Goal: Task Accomplishment & Management: Complete application form

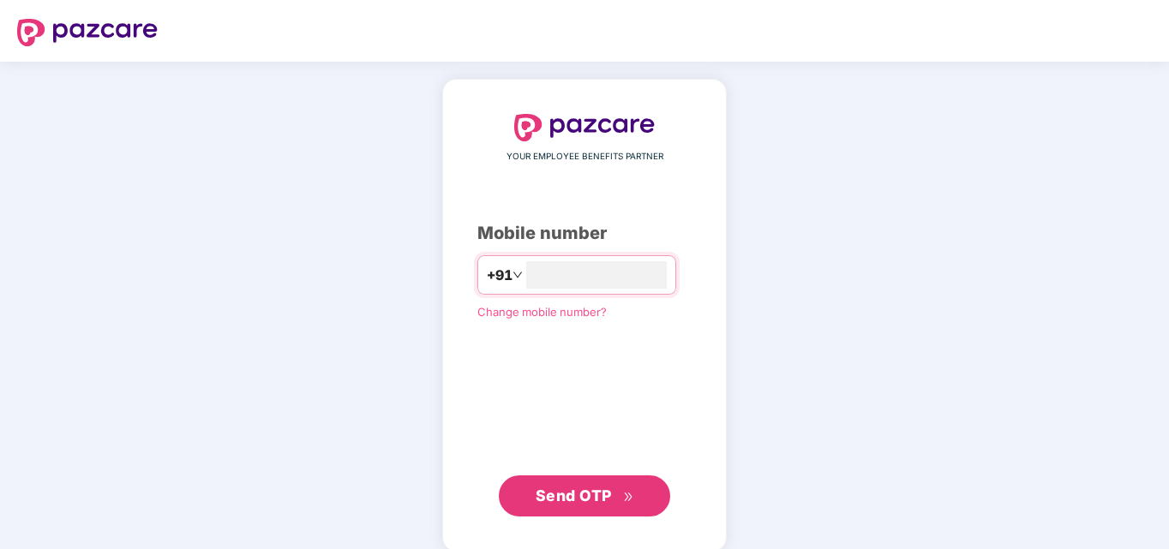
click at [573, 491] on span "Send OTP" at bounding box center [574, 496] width 76 height 18
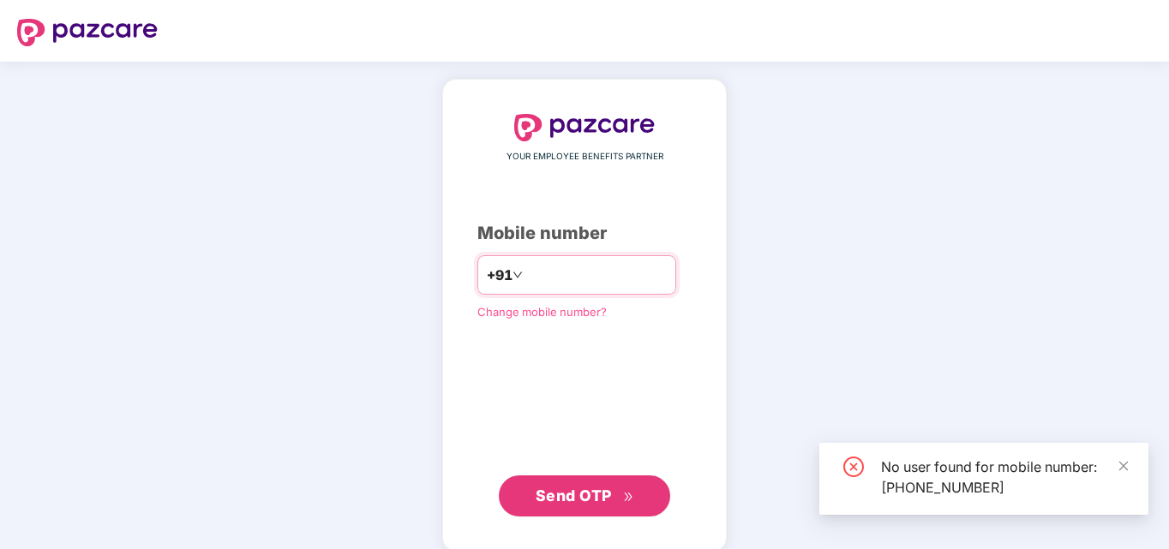
drag, startPoint x: 598, startPoint y: 270, endPoint x: 500, endPoint y: 277, distance: 97.9
click at [500, 277] on div "**********" at bounding box center [576, 274] width 199 height 39
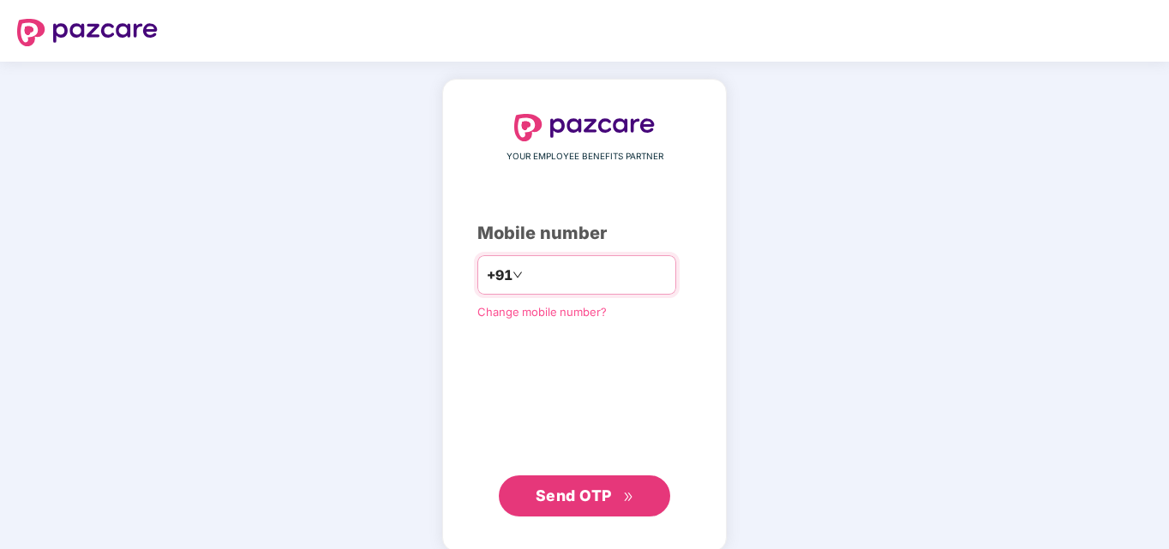
click at [618, 281] on input "**********" at bounding box center [596, 274] width 141 height 27
type input "*"
type input "**********"
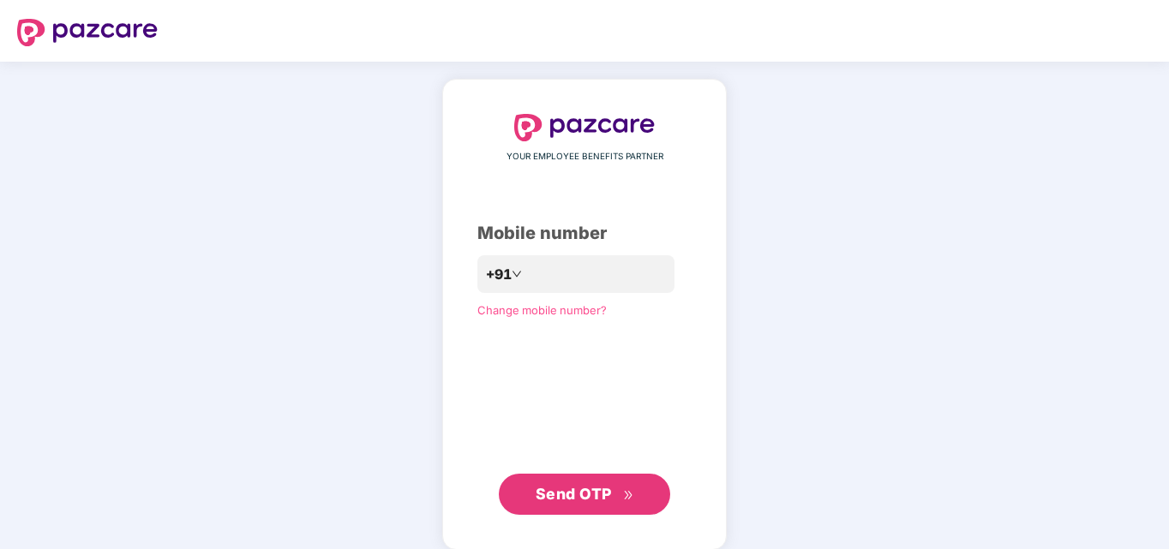
click at [590, 494] on span "Send OTP" at bounding box center [574, 494] width 76 height 18
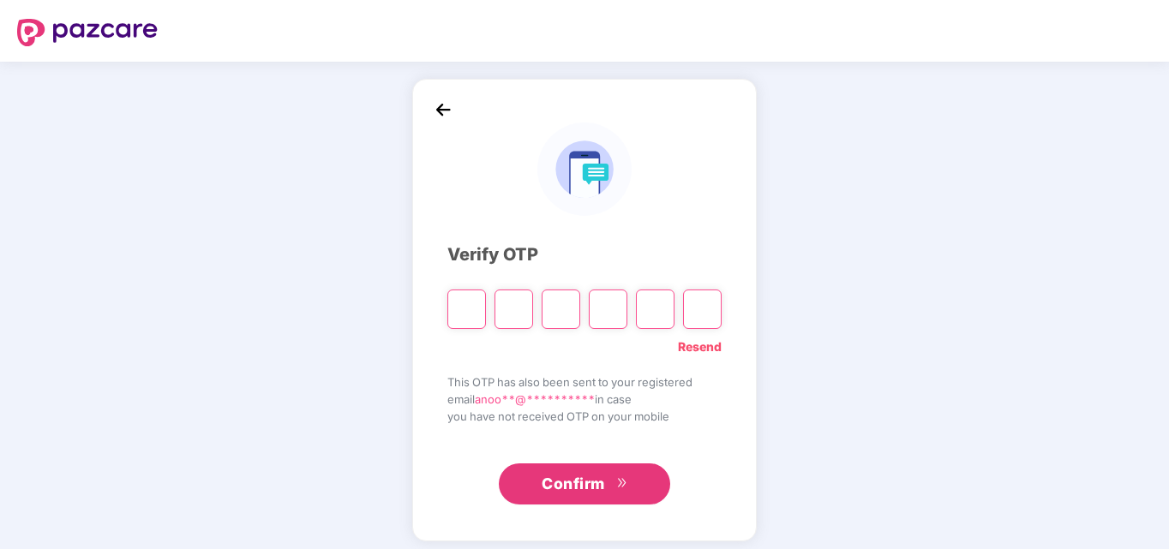
type input "*"
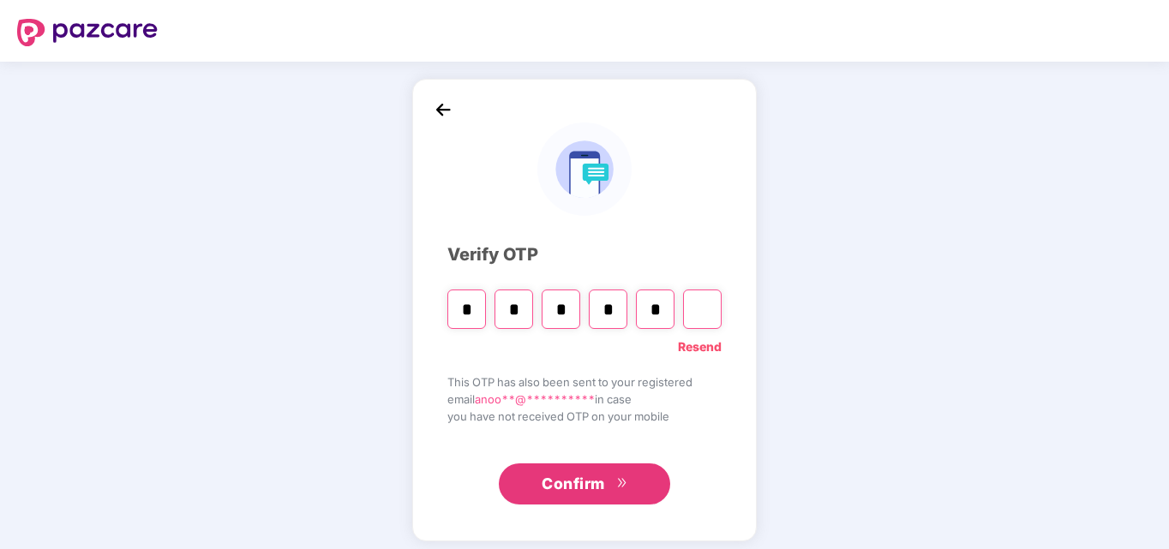
type input "*"
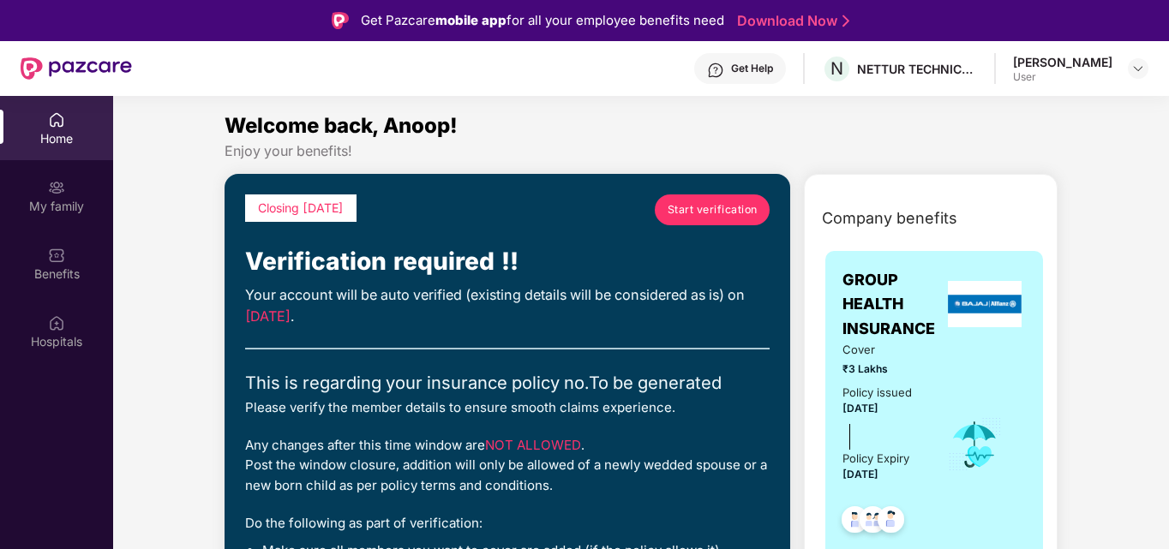
click at [702, 211] on span "Start verification" at bounding box center [713, 209] width 90 height 16
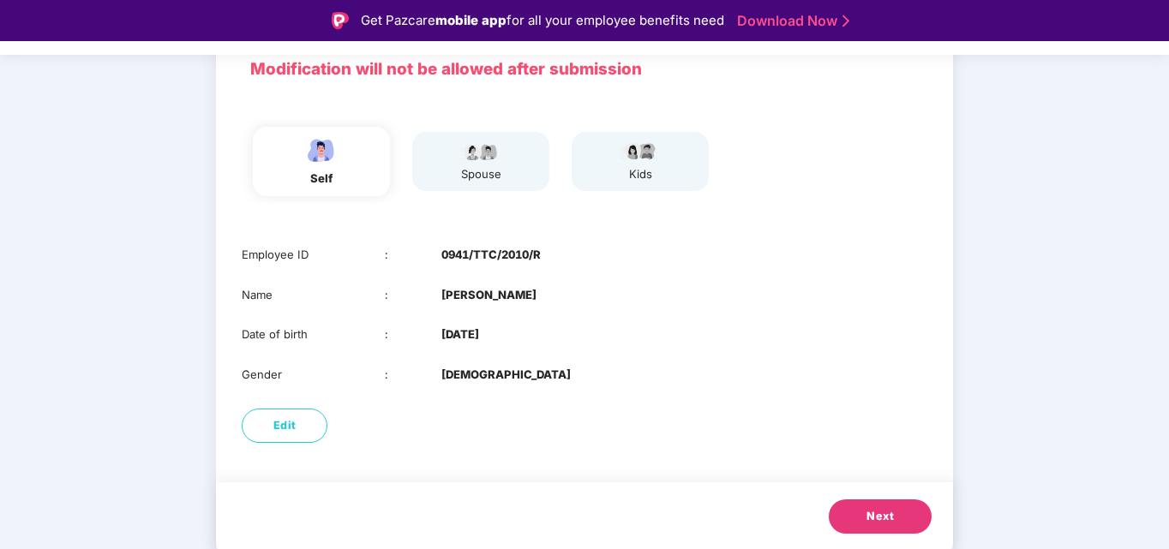
scroll to position [41, 0]
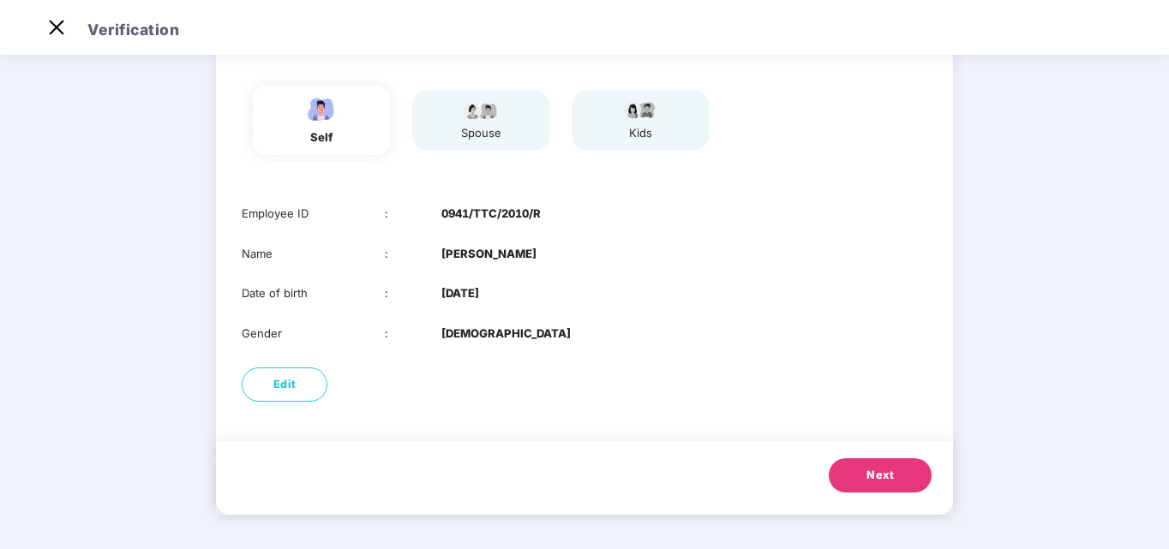
click at [870, 467] on span "Next" at bounding box center [879, 475] width 27 height 17
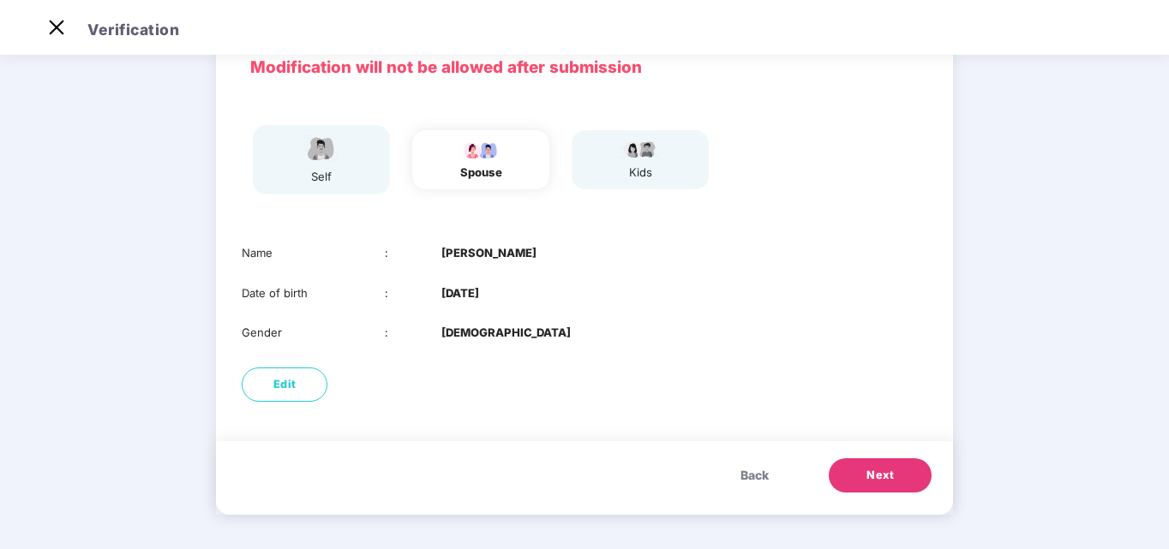
scroll to position [89, 0]
click at [854, 476] on button "Next" at bounding box center [880, 475] width 103 height 34
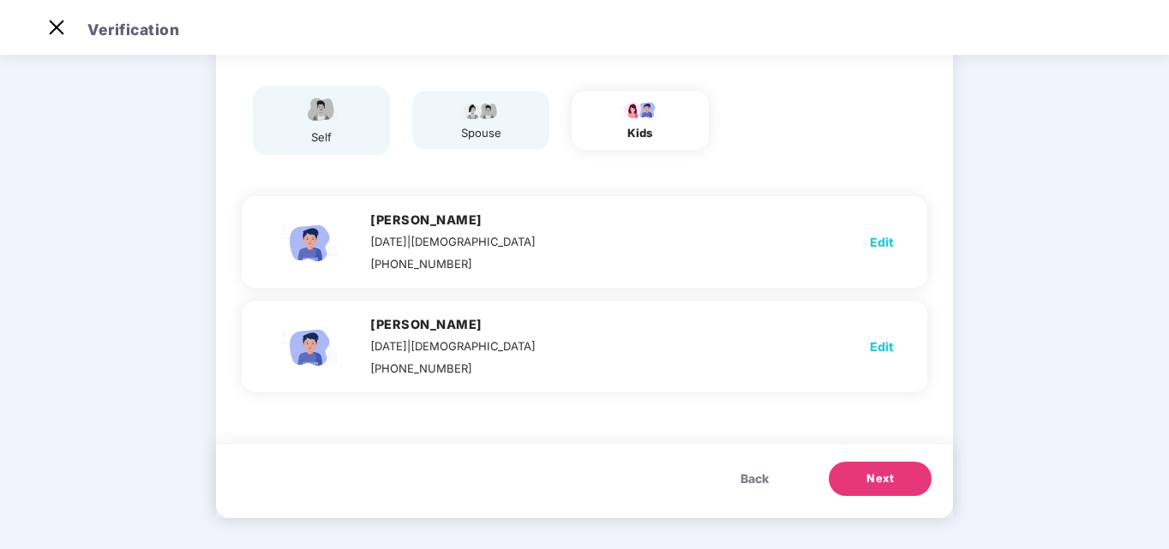
click at [847, 470] on button "Next" at bounding box center [880, 479] width 103 height 34
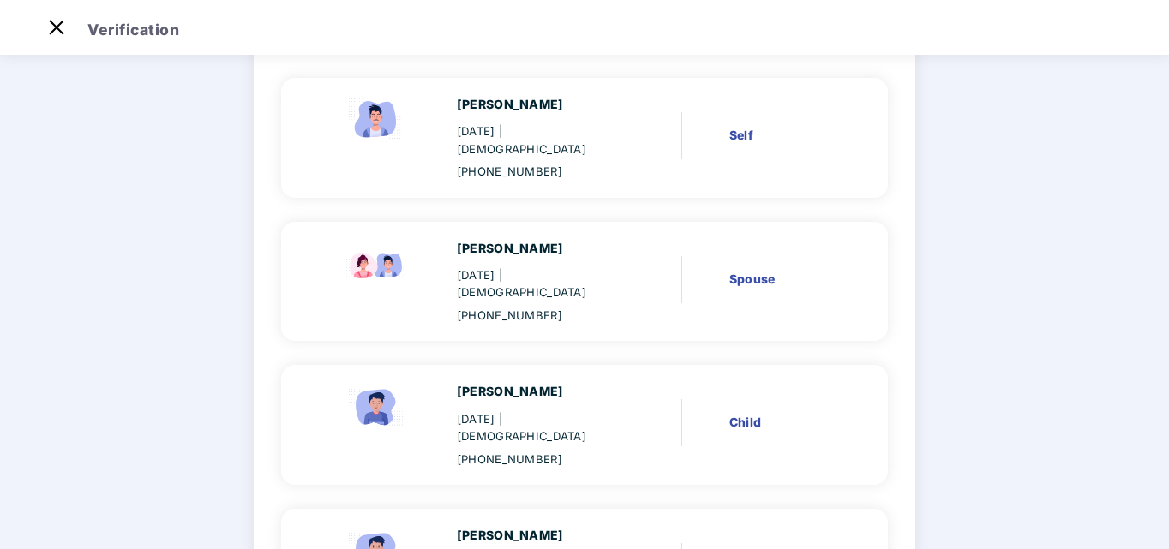
scroll to position [302, 0]
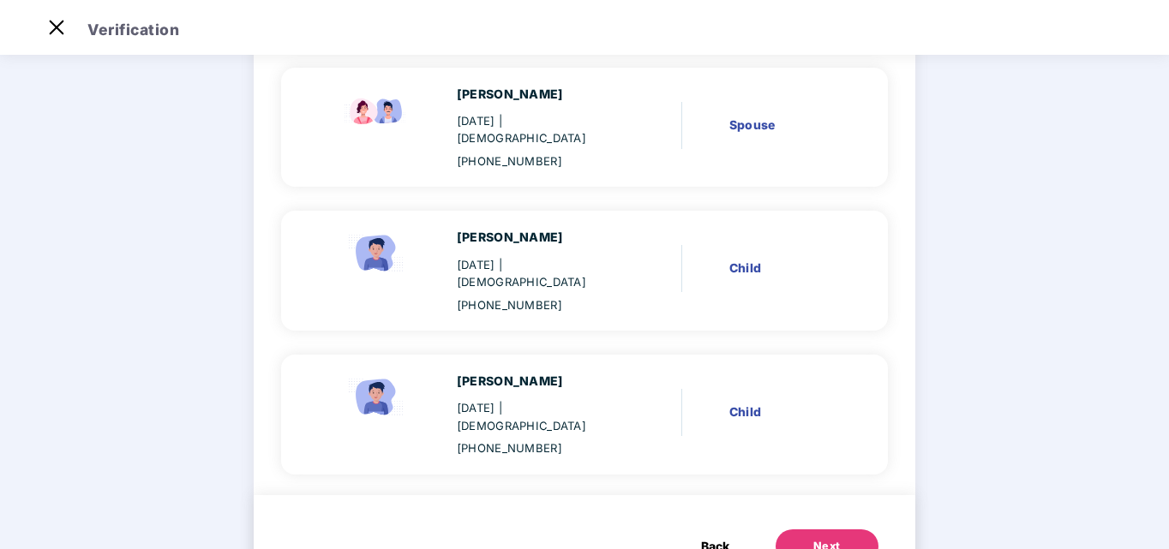
click at [839, 530] on button "Next" at bounding box center [827, 547] width 103 height 34
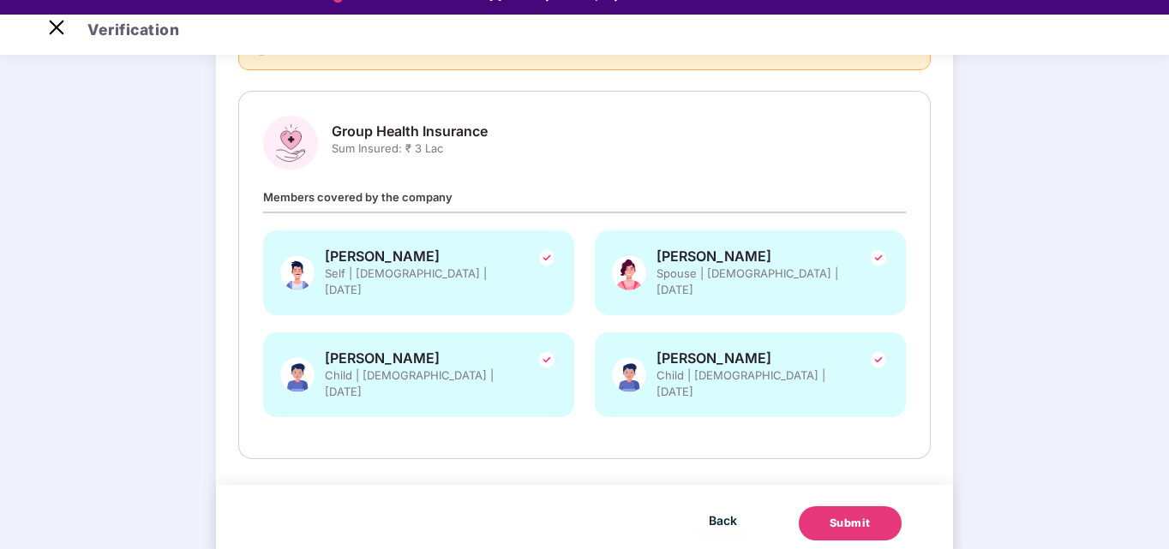
scroll to position [41, 0]
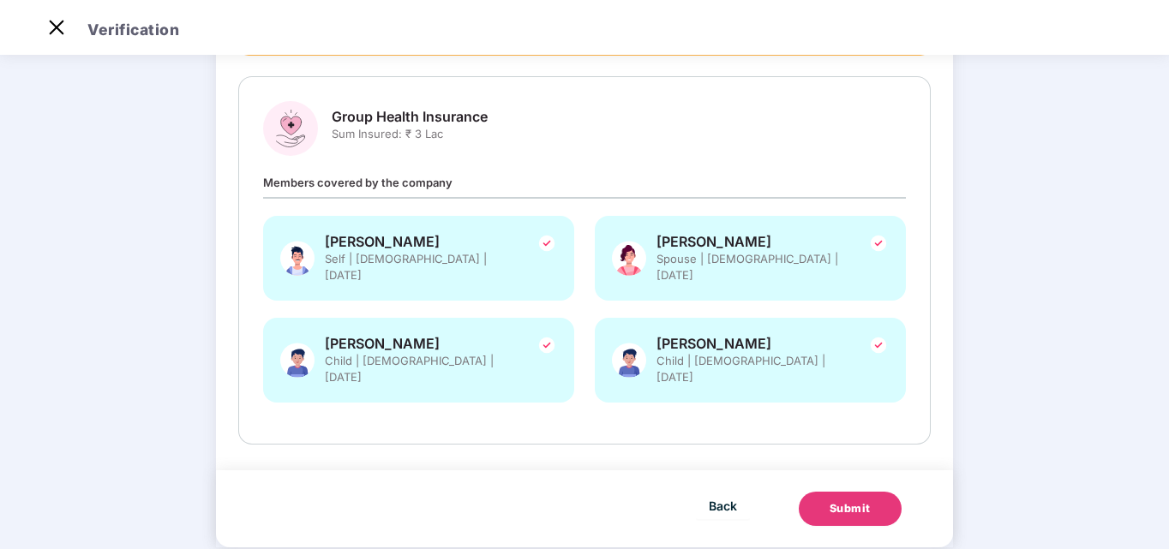
click at [847, 500] on div "Submit" at bounding box center [849, 508] width 41 height 17
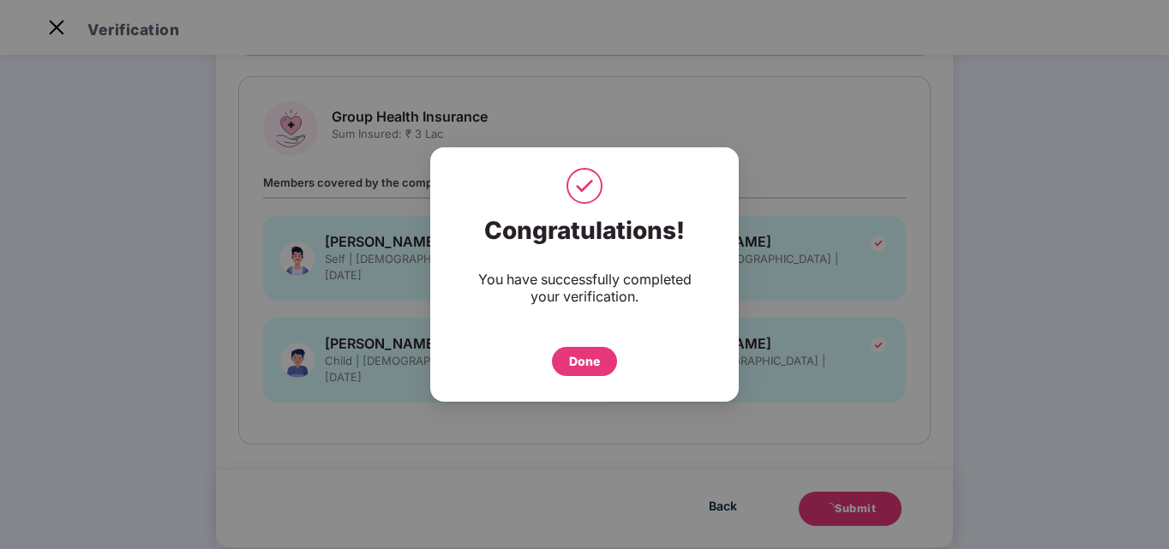
click at [578, 359] on div "Done" at bounding box center [584, 361] width 31 height 19
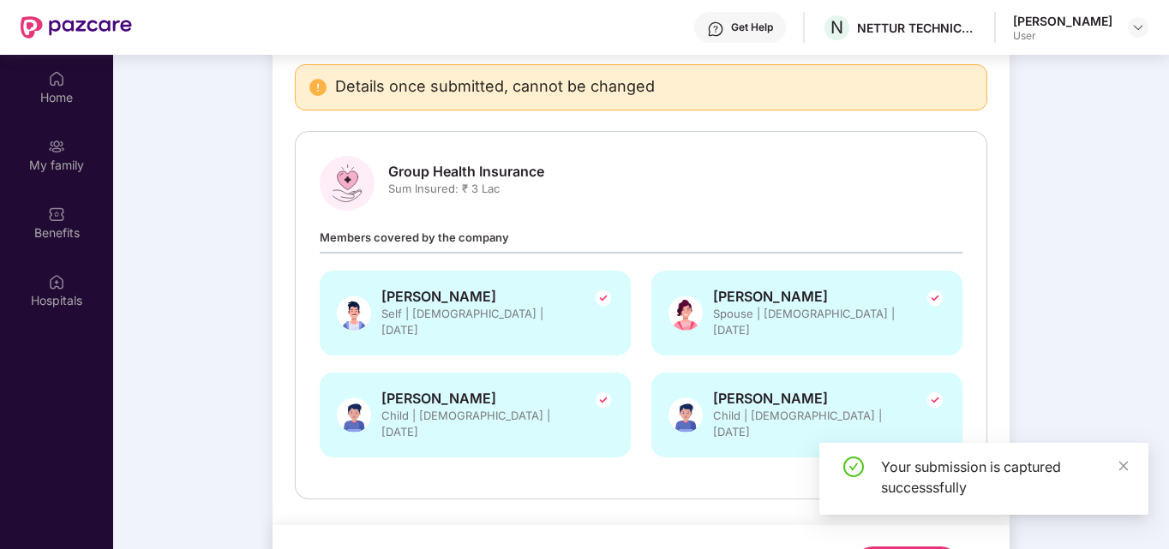
scroll to position [96, 0]
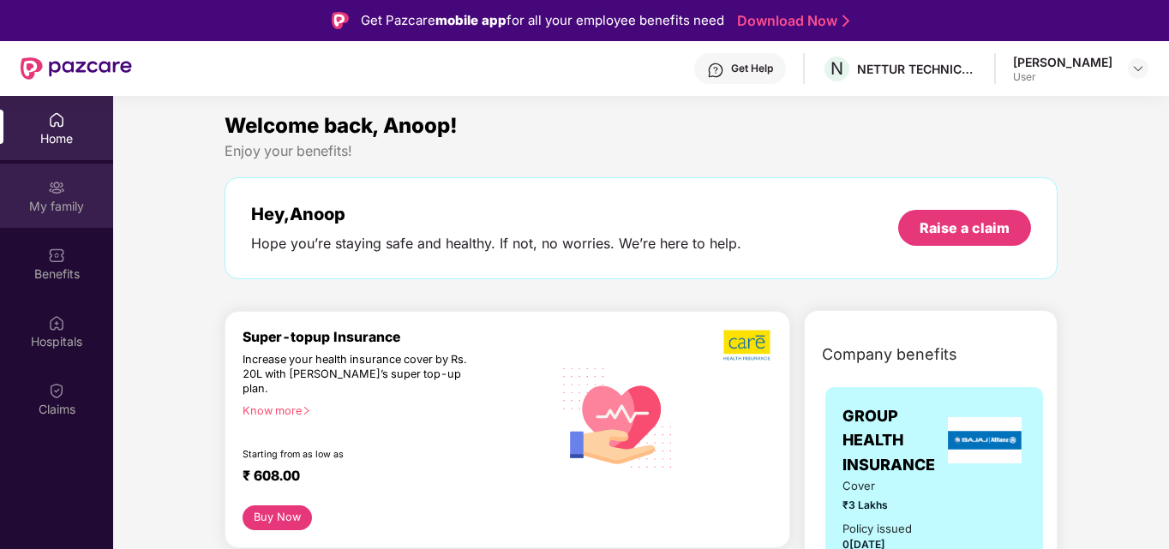
click at [75, 200] on div "My family" at bounding box center [56, 206] width 113 height 17
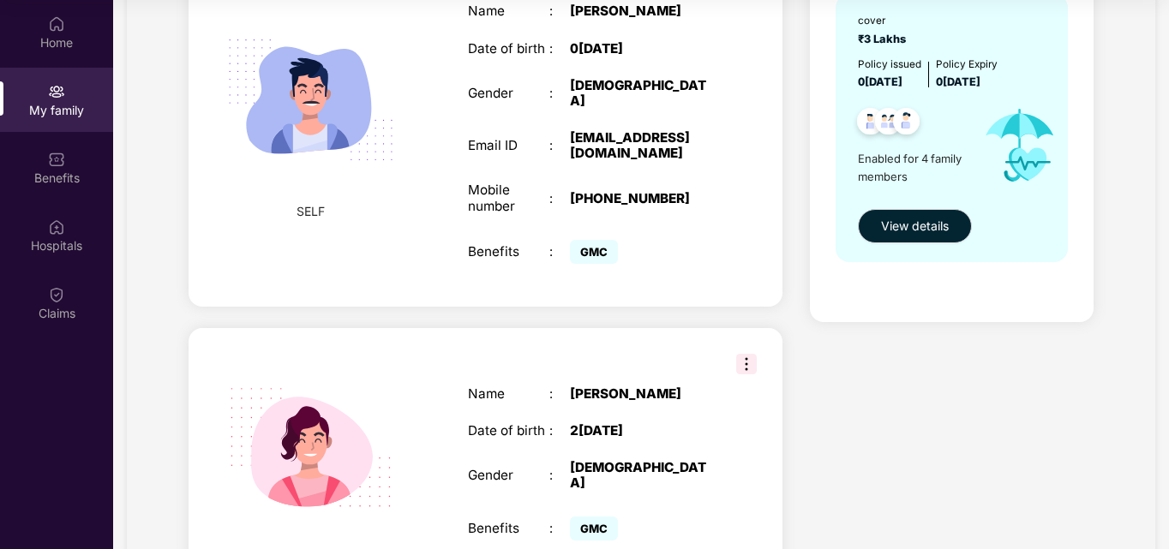
scroll to position [109, 0]
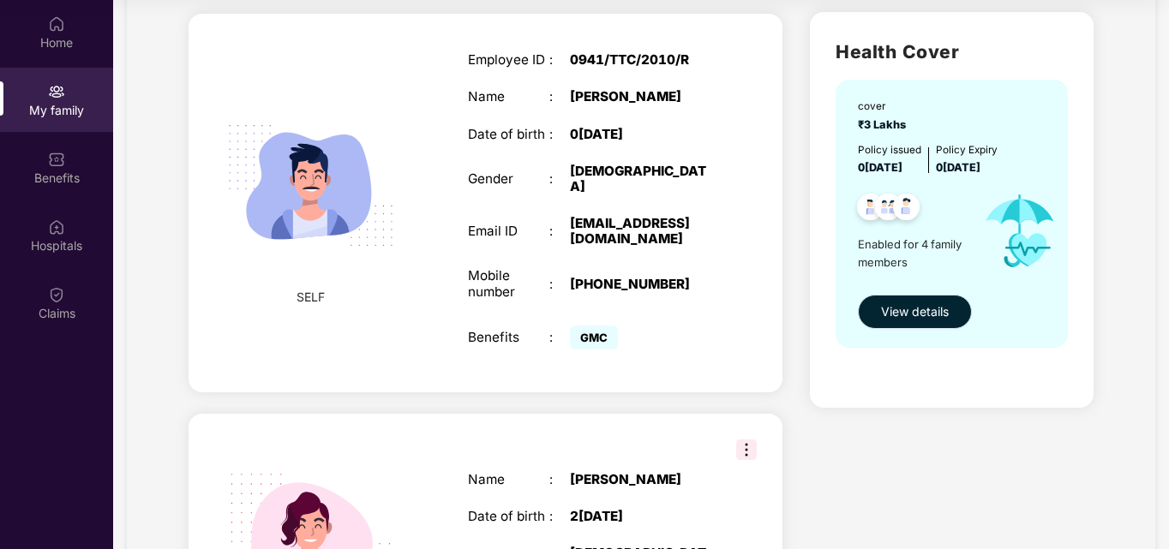
click at [907, 313] on span "View details" at bounding box center [915, 311] width 68 height 19
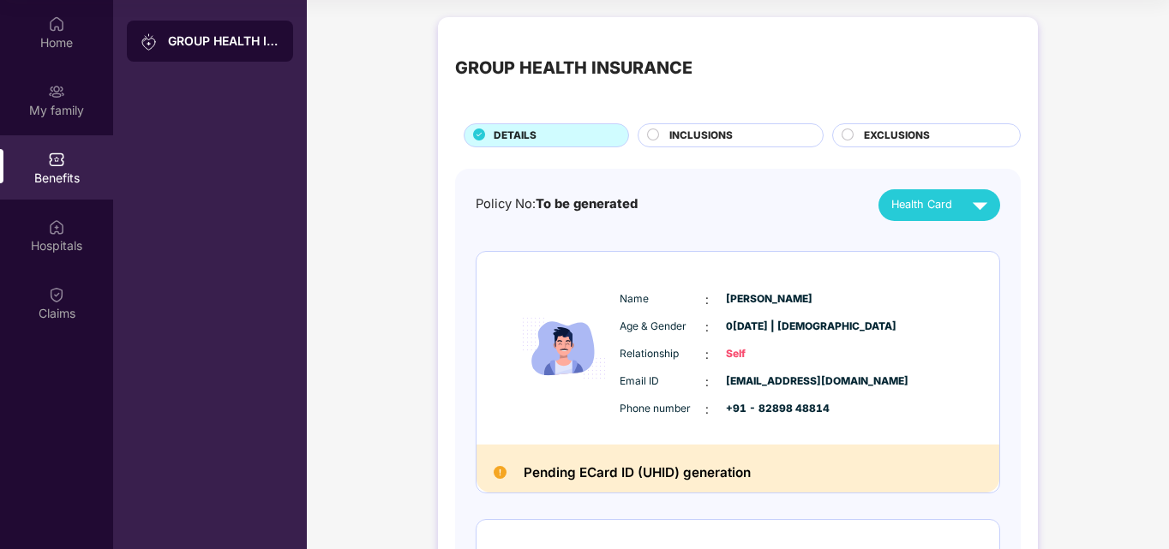
click at [644, 135] on div "INCLUSIONS" at bounding box center [731, 135] width 186 height 24
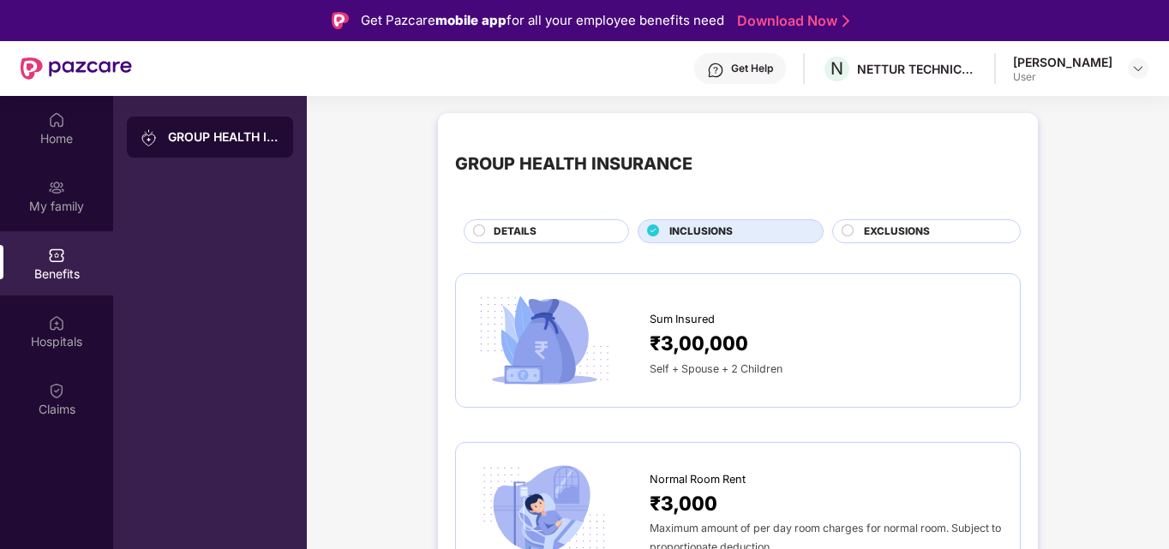
click at [845, 230] on circle at bounding box center [847, 230] width 11 height 11
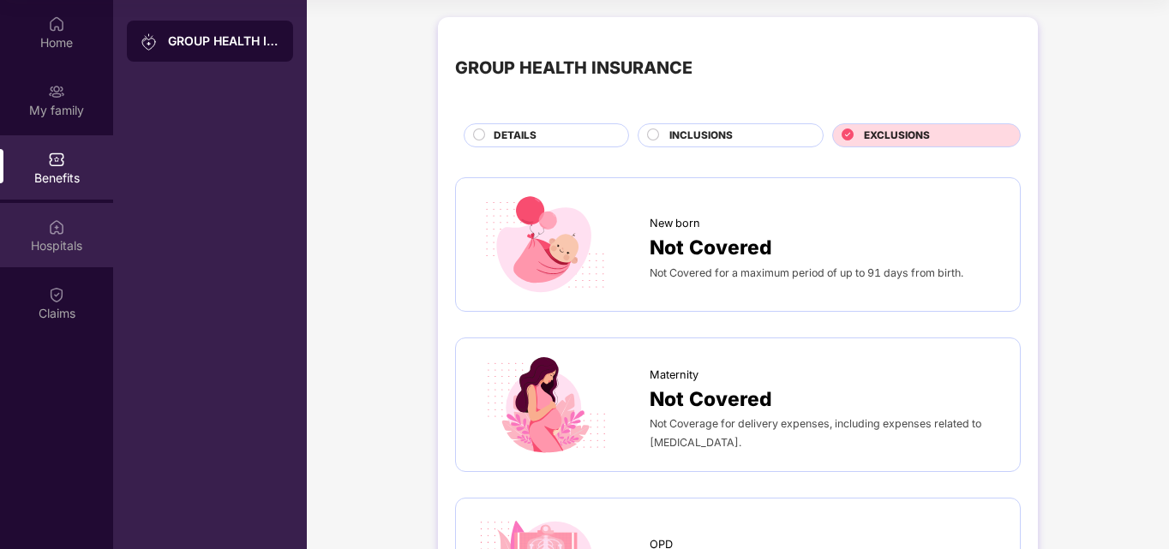
click at [62, 243] on div "Hospitals" at bounding box center [56, 245] width 113 height 17
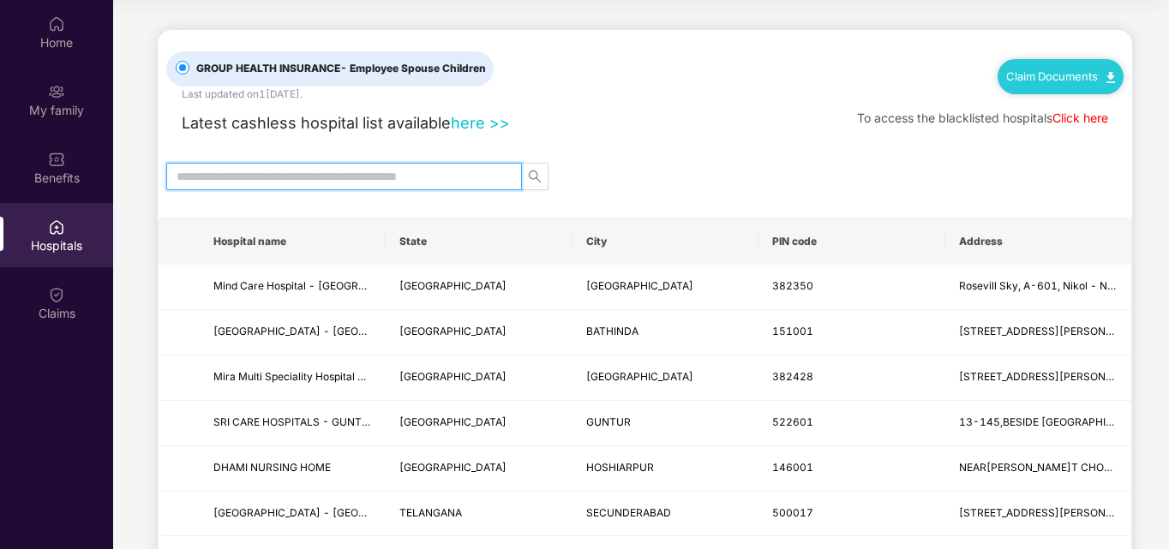
click at [375, 183] on input "text" at bounding box center [337, 176] width 321 height 19
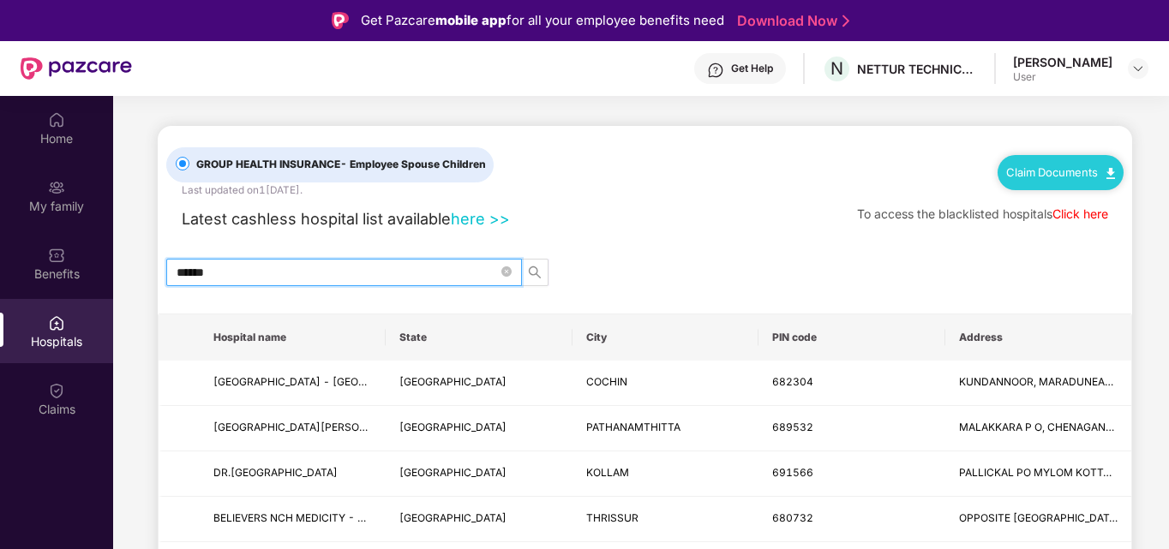
drag, startPoint x: 271, startPoint y: 271, endPoint x: 157, endPoint y: 266, distance: 114.0
click at [158, 266] on div "******" at bounding box center [645, 272] width 974 height 27
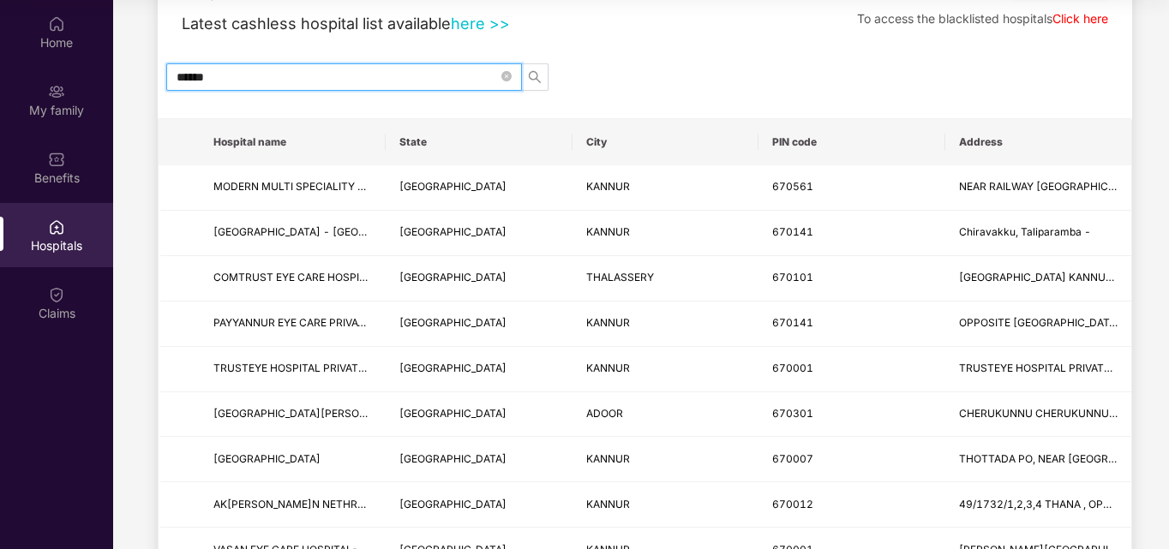
scroll to position [92, 0]
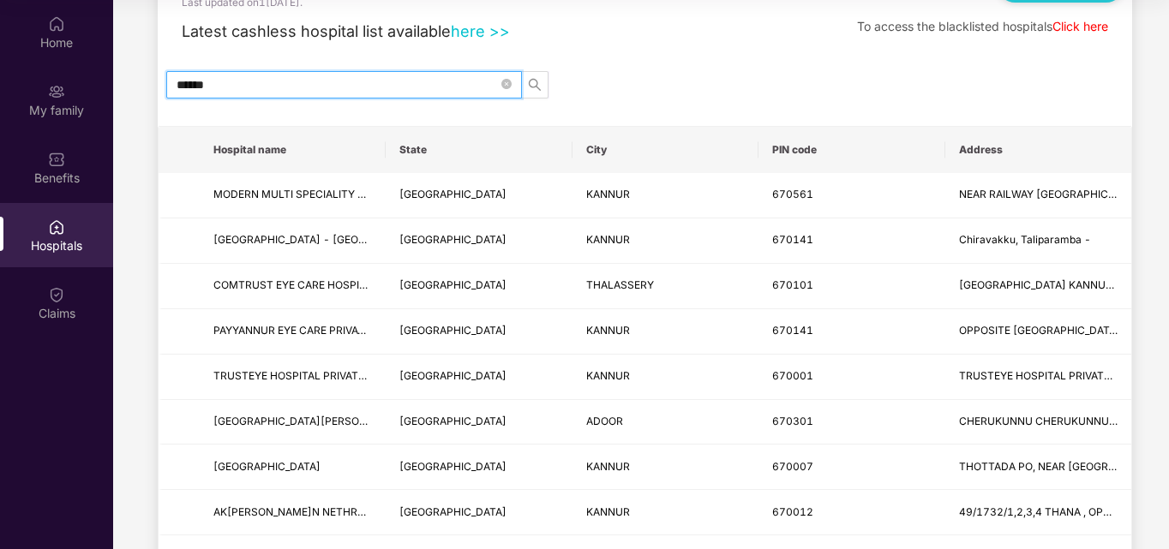
drag, startPoint x: 233, startPoint y: 81, endPoint x: 129, endPoint y: 81, distance: 103.7
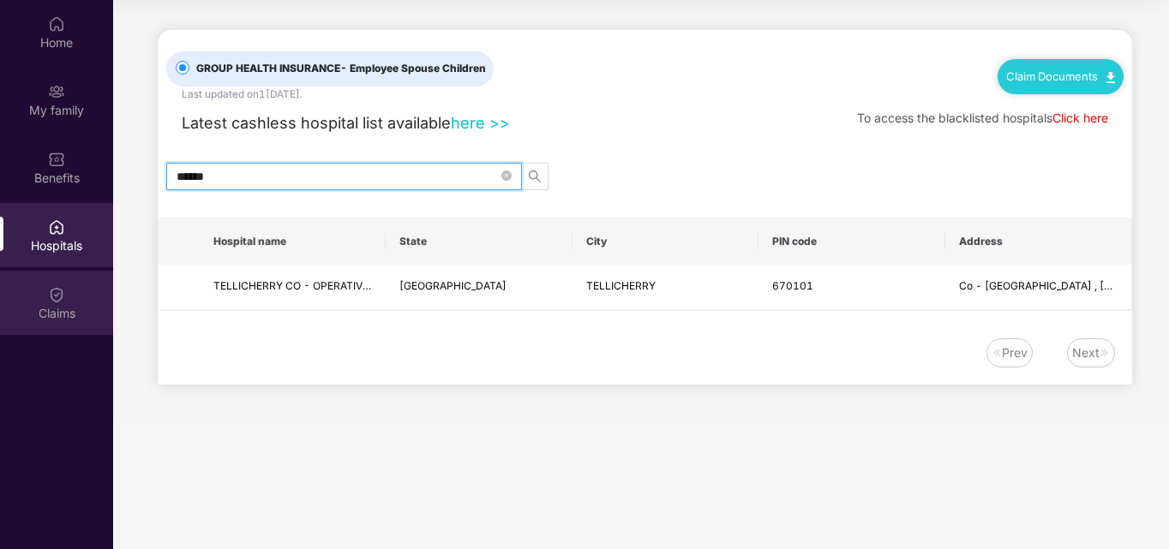
type input "******"
click at [50, 314] on div "Claims" at bounding box center [56, 313] width 113 height 17
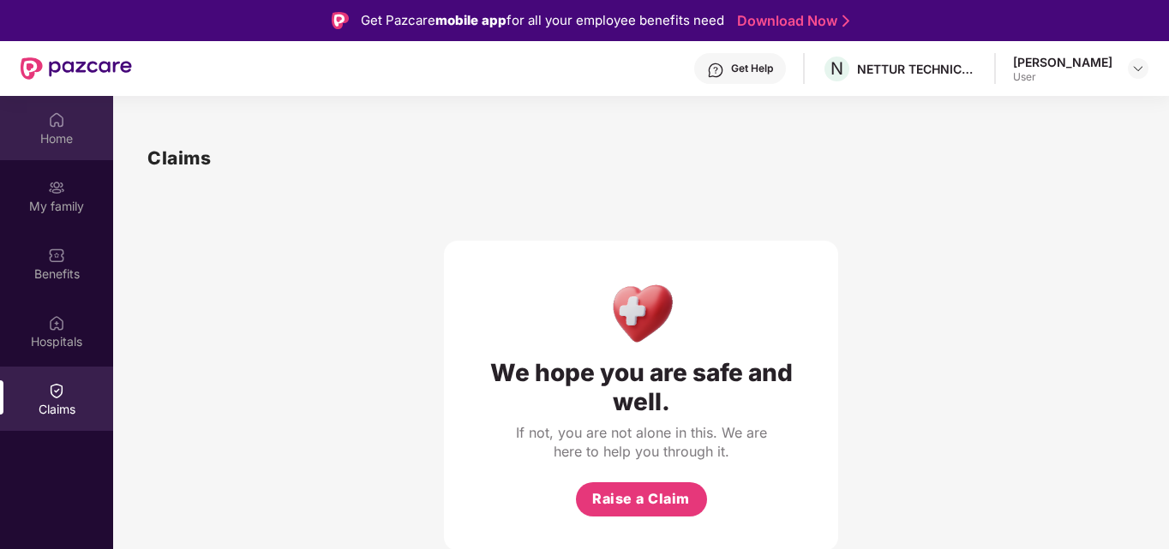
click at [50, 128] on img at bounding box center [56, 119] width 17 height 17
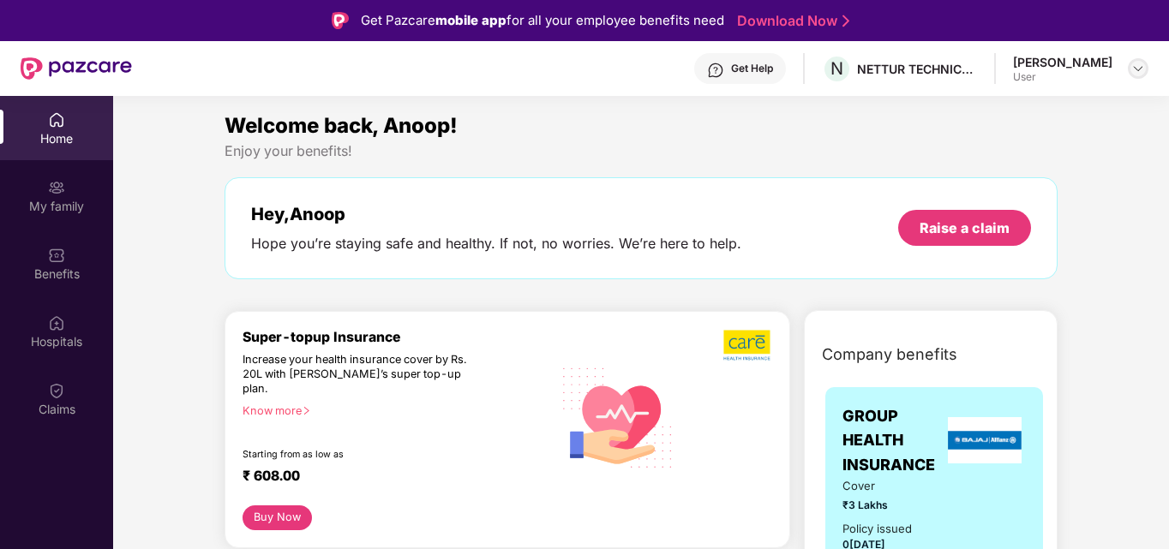
click at [1134, 72] on img at bounding box center [1138, 69] width 14 height 14
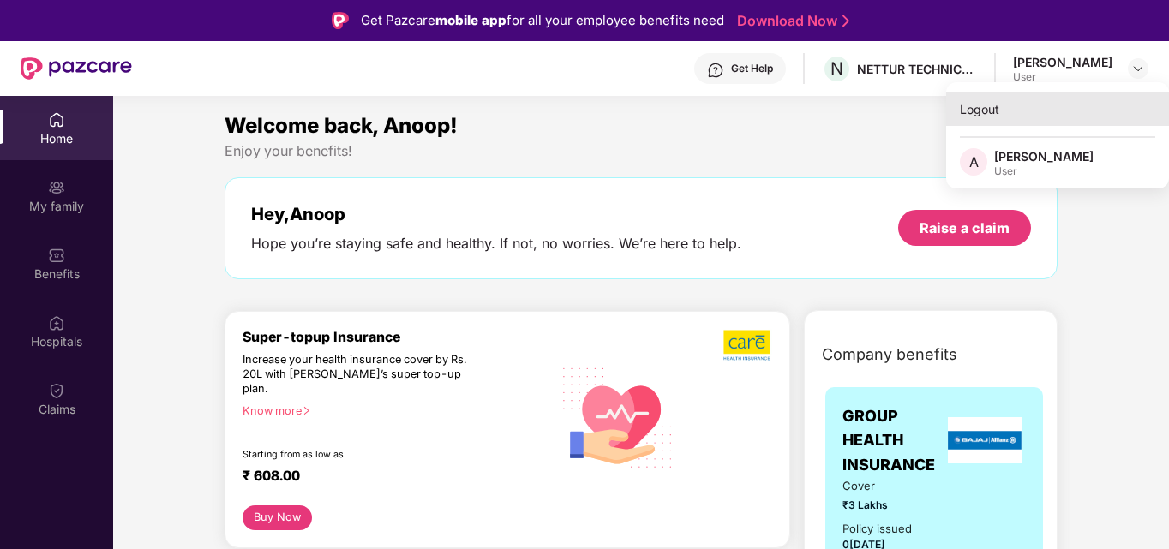
click at [982, 114] on div "Logout" at bounding box center [1057, 109] width 223 height 33
